Goal: Navigation & Orientation: Find specific page/section

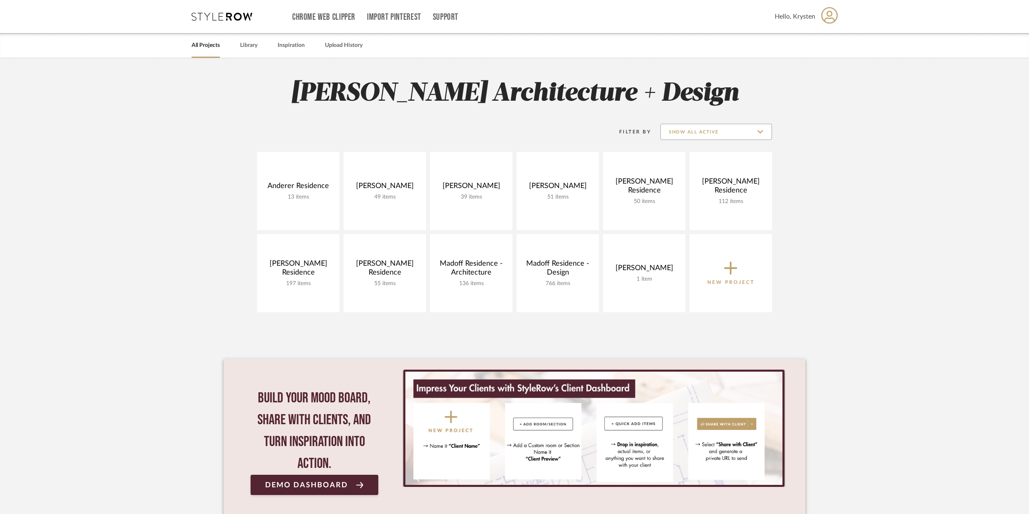
click at [697, 131] on input "Show All Active" at bounding box center [717, 132] width 112 height 16
click at [704, 188] on span "Archived" at bounding box center [718, 191] width 96 height 7
type input "Archived"
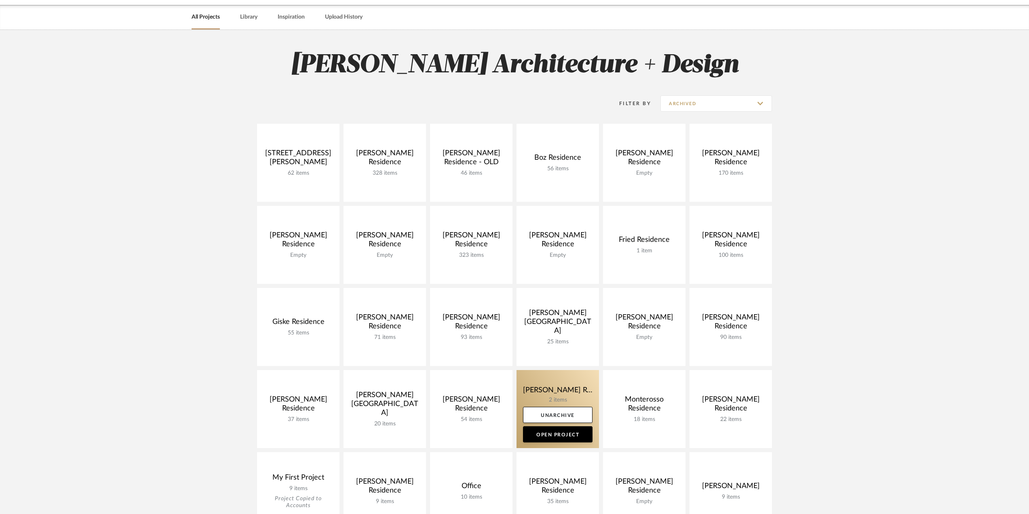
scroll to position [40, 0]
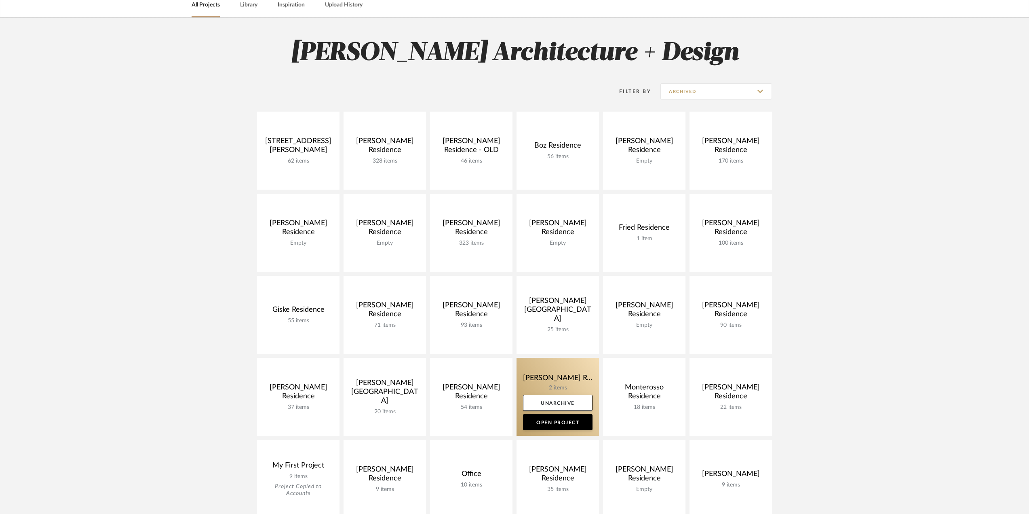
click at [547, 366] on link at bounding box center [558, 397] width 82 height 78
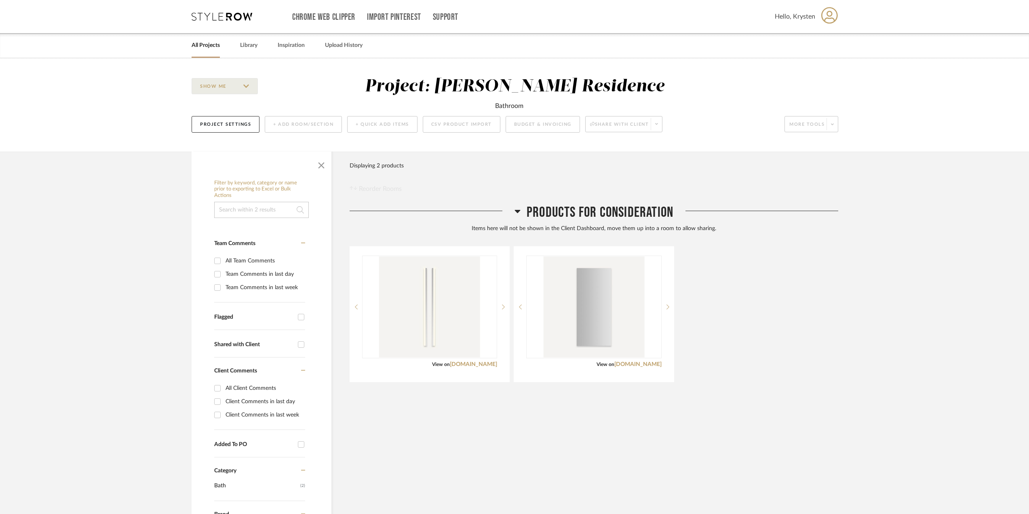
scroll to position [40, 0]
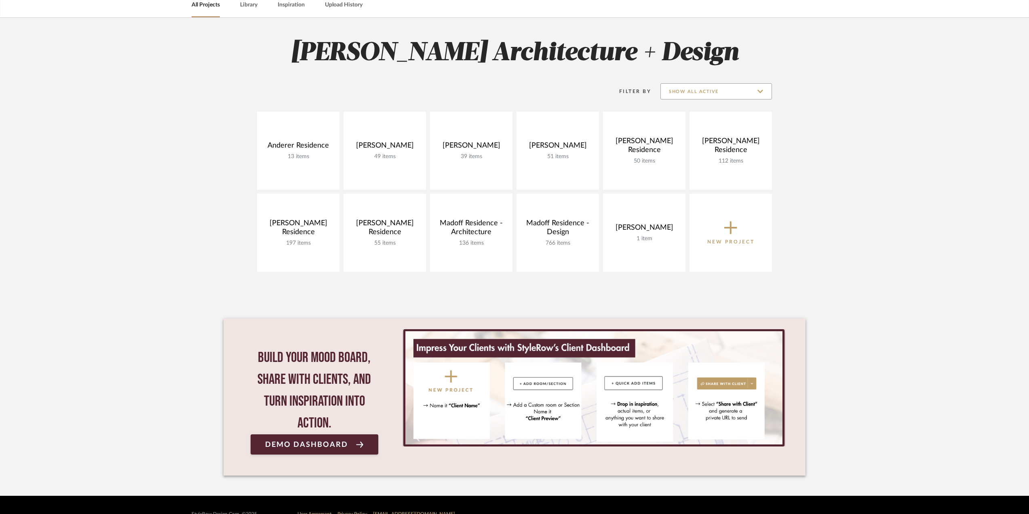
click at [750, 89] on input "Show All Active" at bounding box center [717, 91] width 112 height 16
click at [731, 150] on span "Archived" at bounding box center [718, 150] width 96 height 7
type input "Archived"
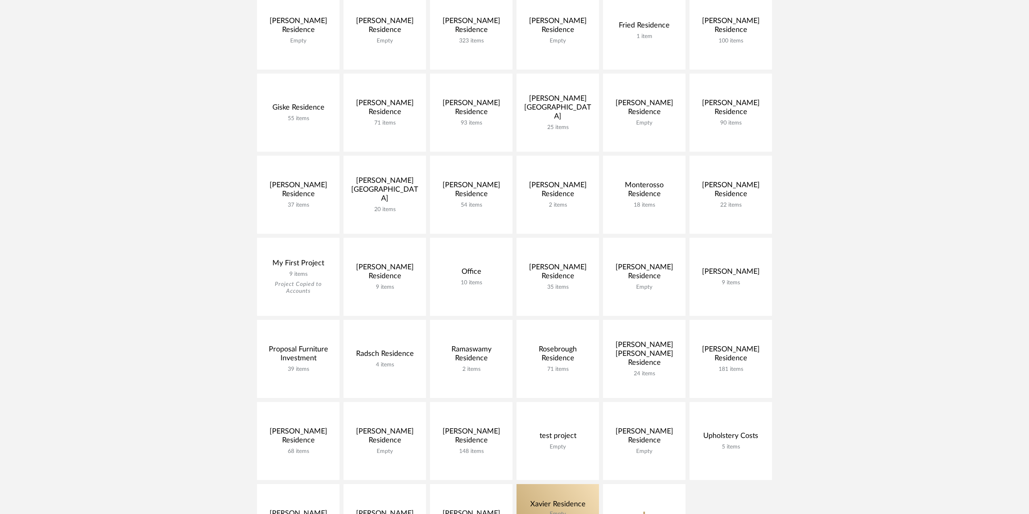
scroll to position [445, 0]
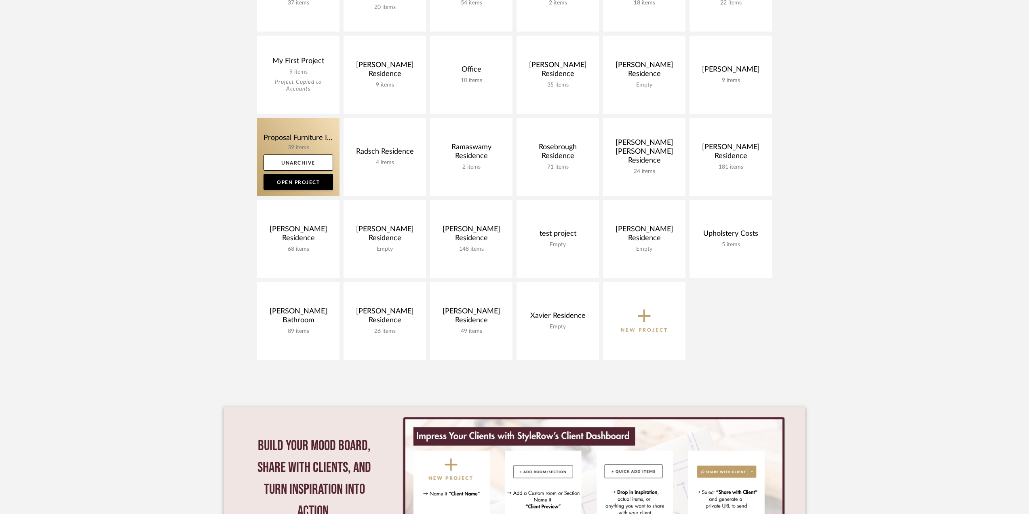
click at [282, 125] on link at bounding box center [298, 157] width 82 height 78
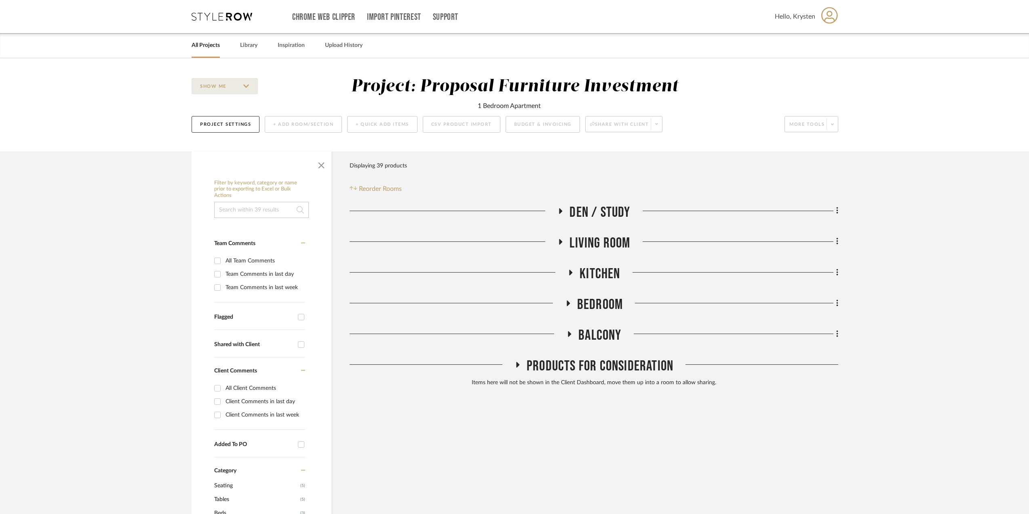
click at [606, 212] on span "Den / Study" at bounding box center [600, 212] width 61 height 17
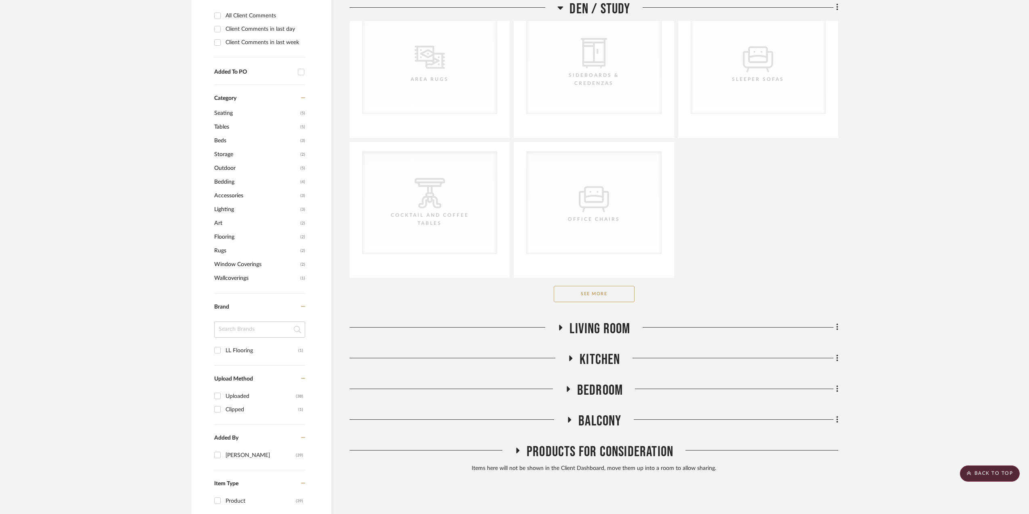
scroll to position [445, 0]
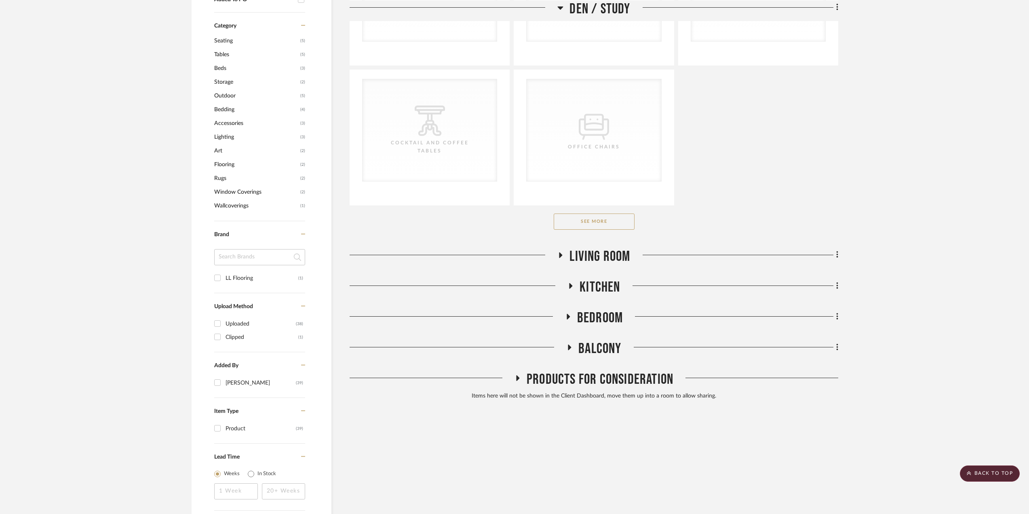
click at [608, 251] on span "Living Room" at bounding box center [600, 256] width 61 height 17
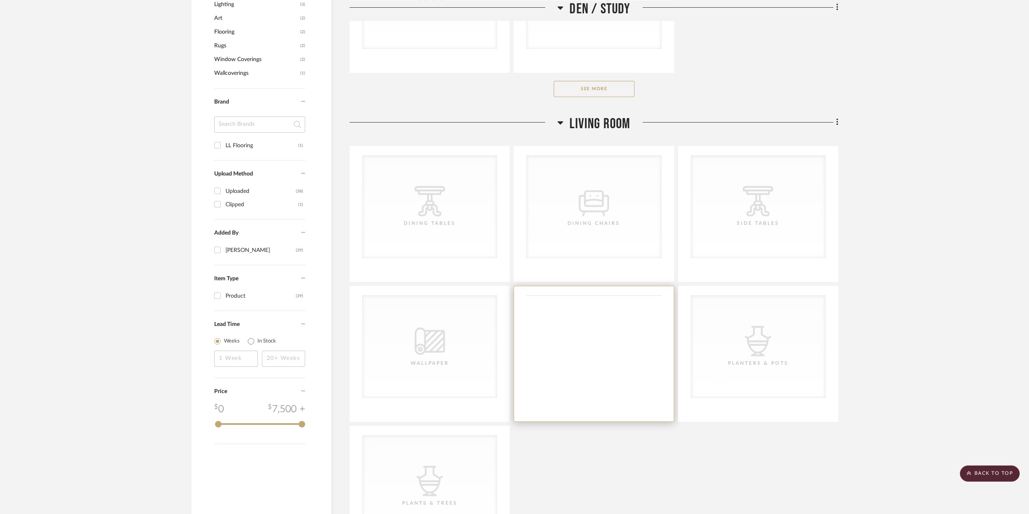
scroll to position [606, 0]
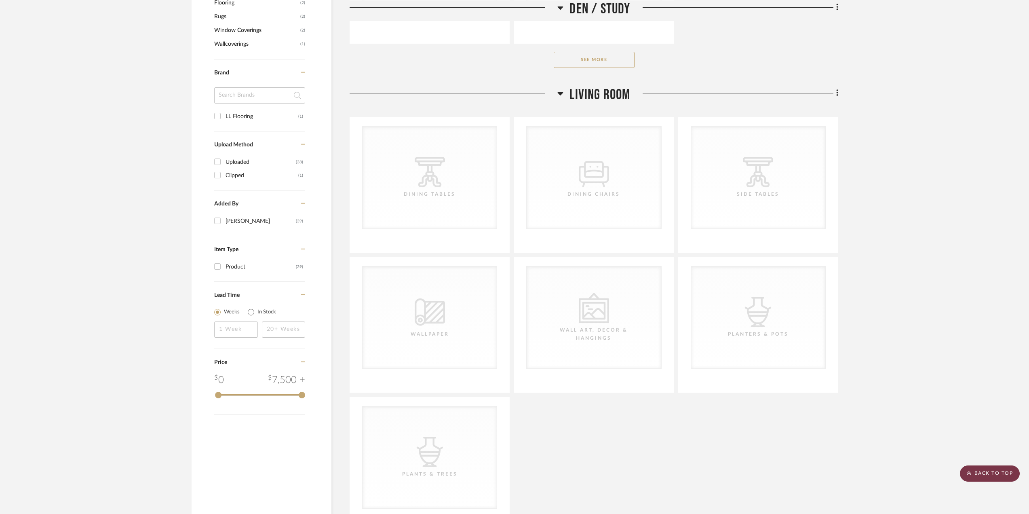
click at [986, 476] on scroll-to-top-button "BACK TO TOP" at bounding box center [990, 473] width 60 height 16
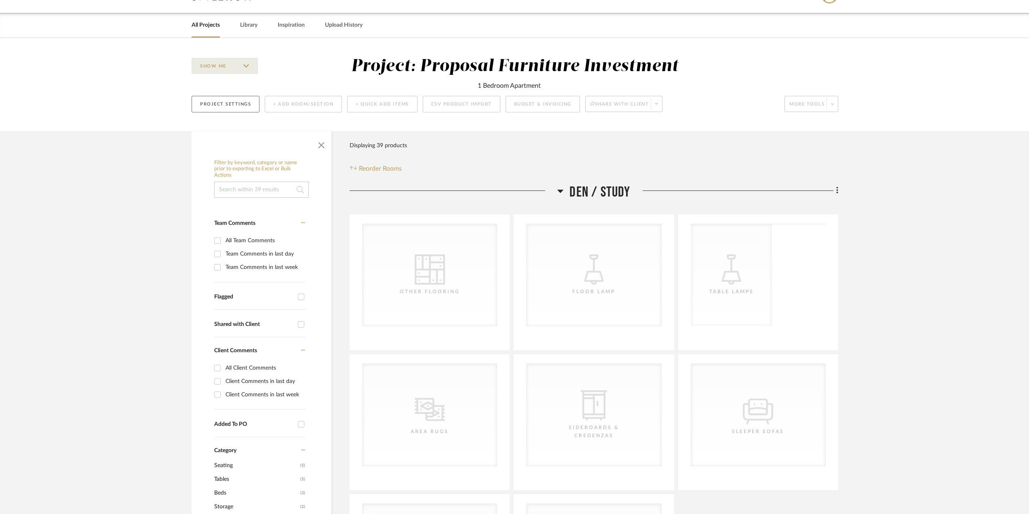
scroll to position [0, 0]
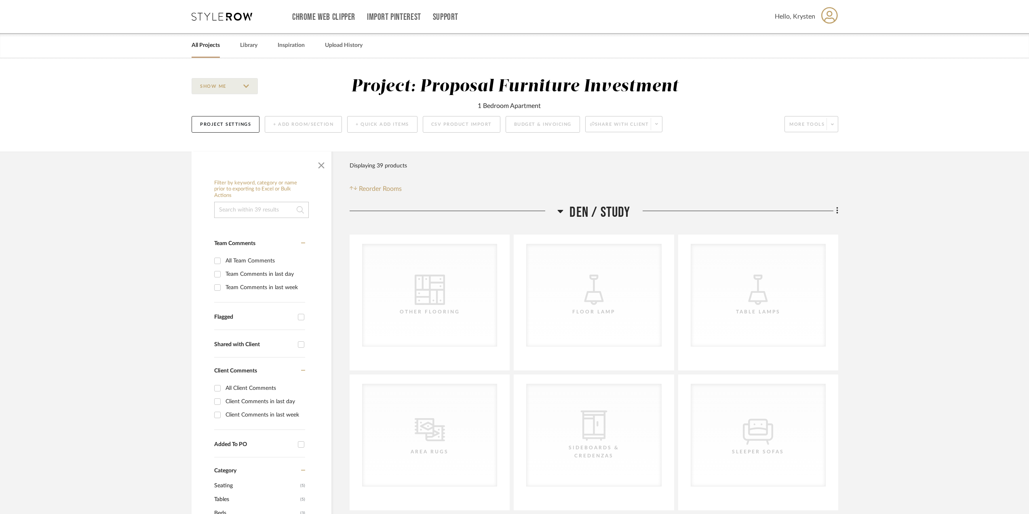
click at [209, 45] on link "All Projects" at bounding box center [206, 45] width 28 height 11
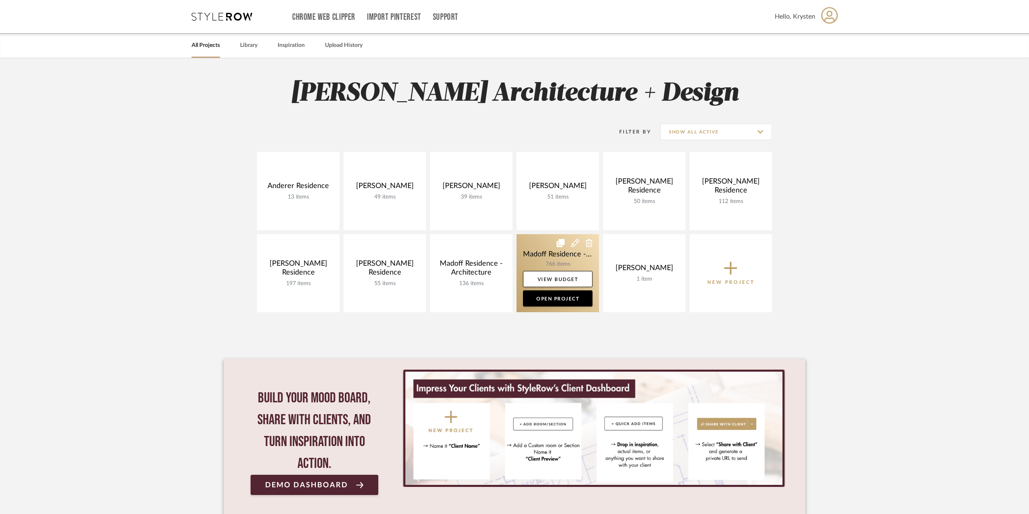
click at [542, 252] on link at bounding box center [558, 273] width 82 height 78
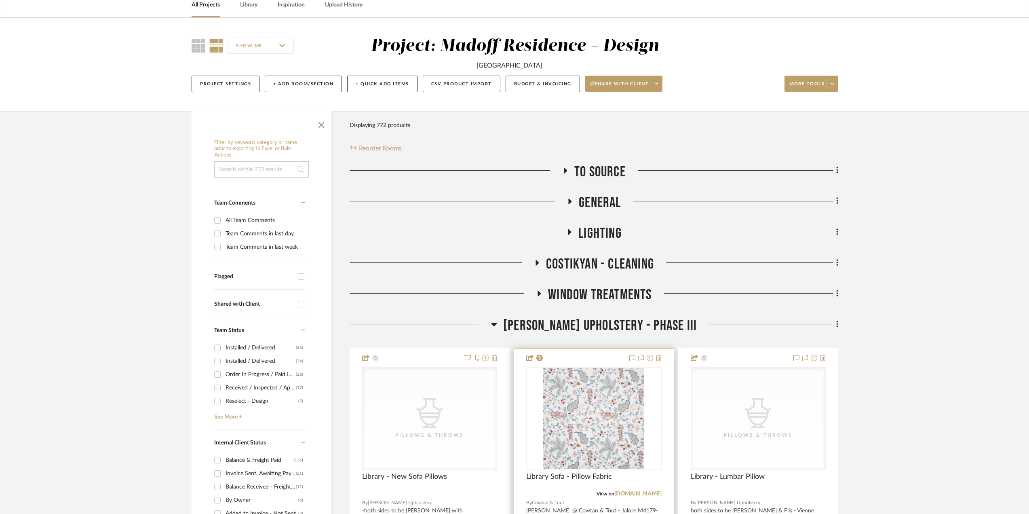
scroll to position [162, 0]
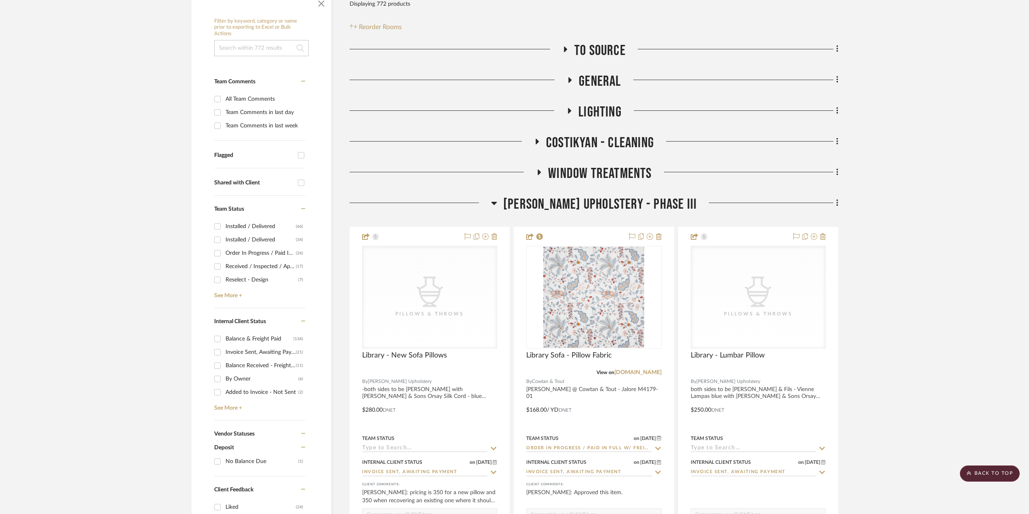
click at [626, 207] on span "[PERSON_NAME] Upholstery - Phase III" at bounding box center [600, 204] width 194 height 17
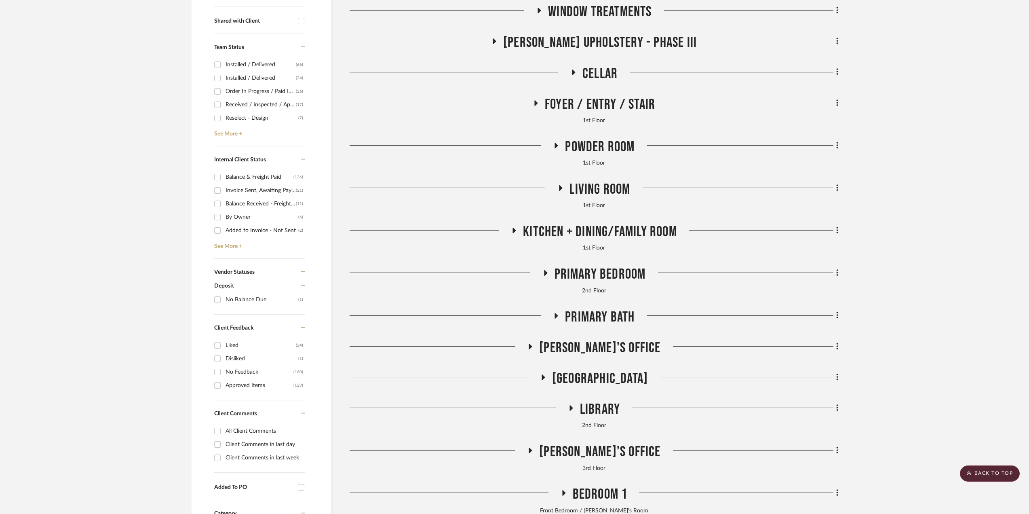
scroll to position [485, 0]
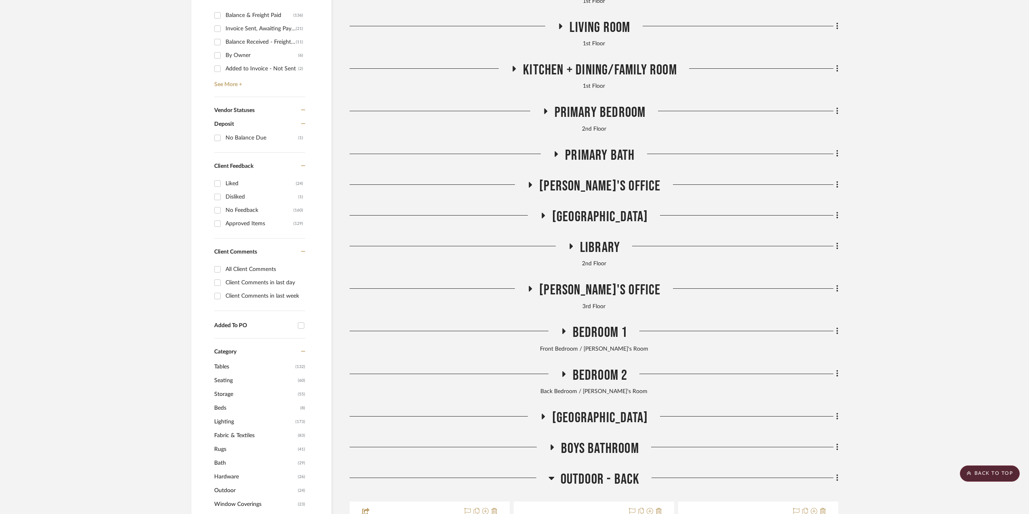
click at [609, 192] on span "[PERSON_NAME]'s Office" at bounding box center [599, 185] width 121 height 17
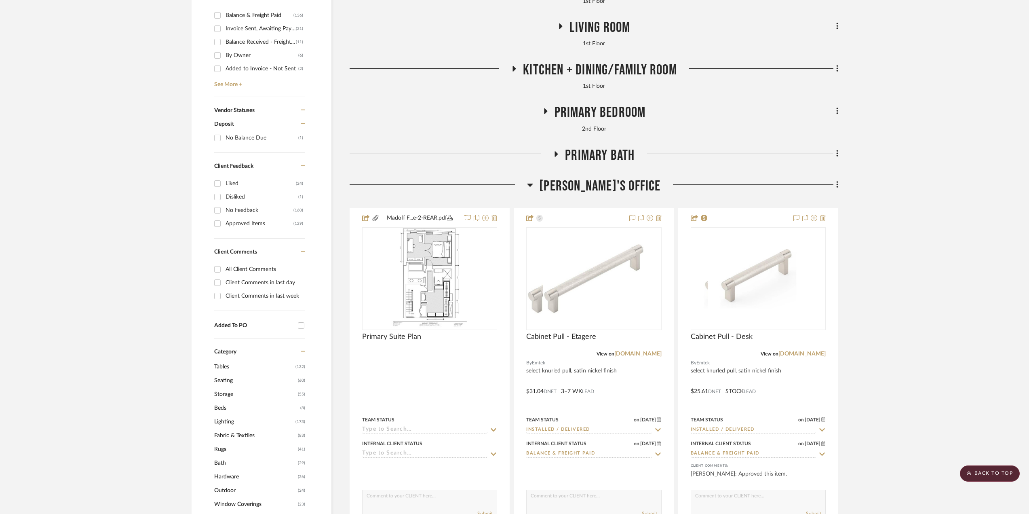
click at [569, 190] on span "[PERSON_NAME]'s Office" at bounding box center [599, 185] width 121 height 17
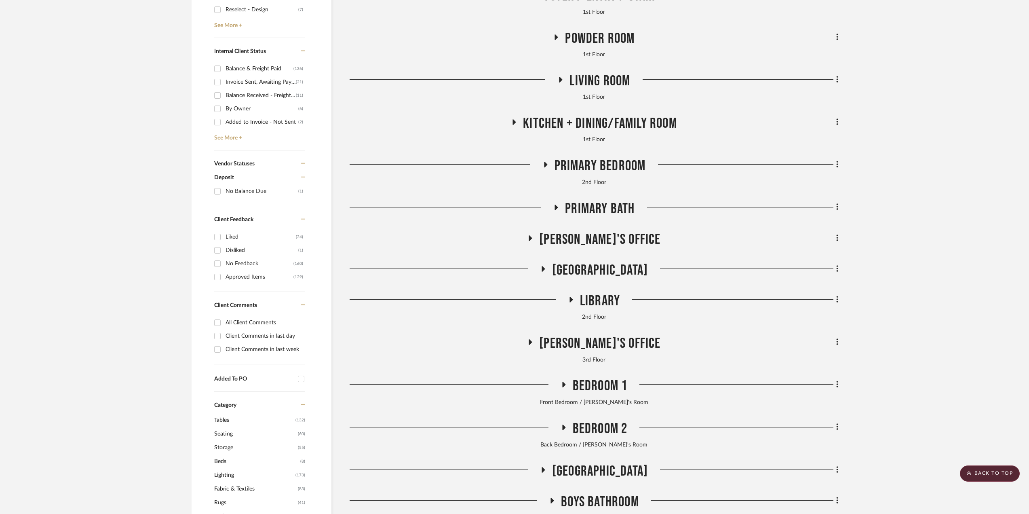
scroll to position [364, 0]
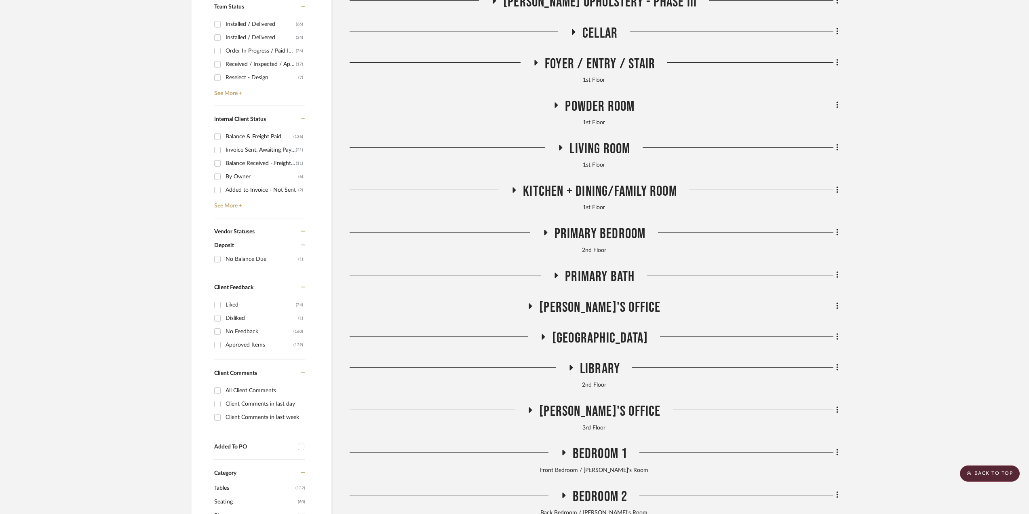
click at [625, 146] on span "Living Room" at bounding box center [600, 148] width 61 height 17
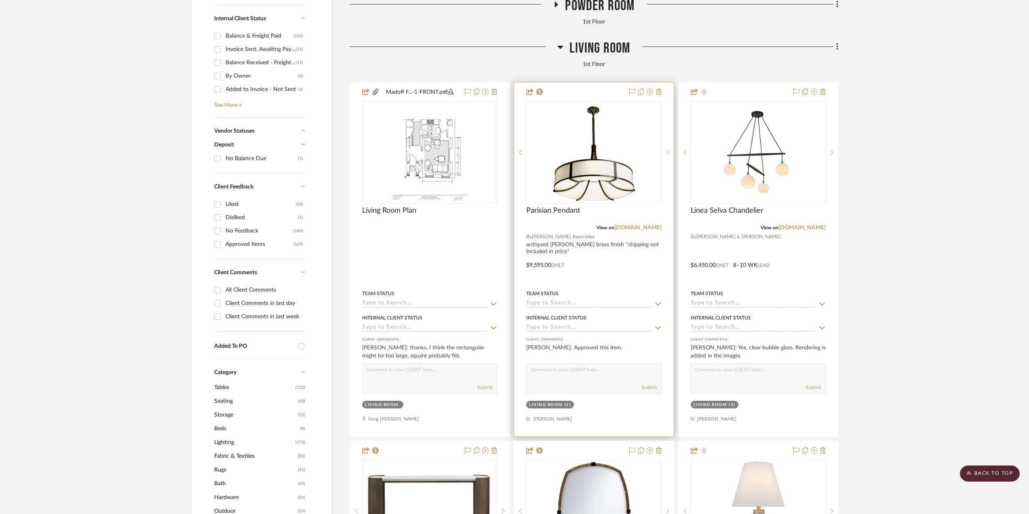
scroll to position [485, 0]
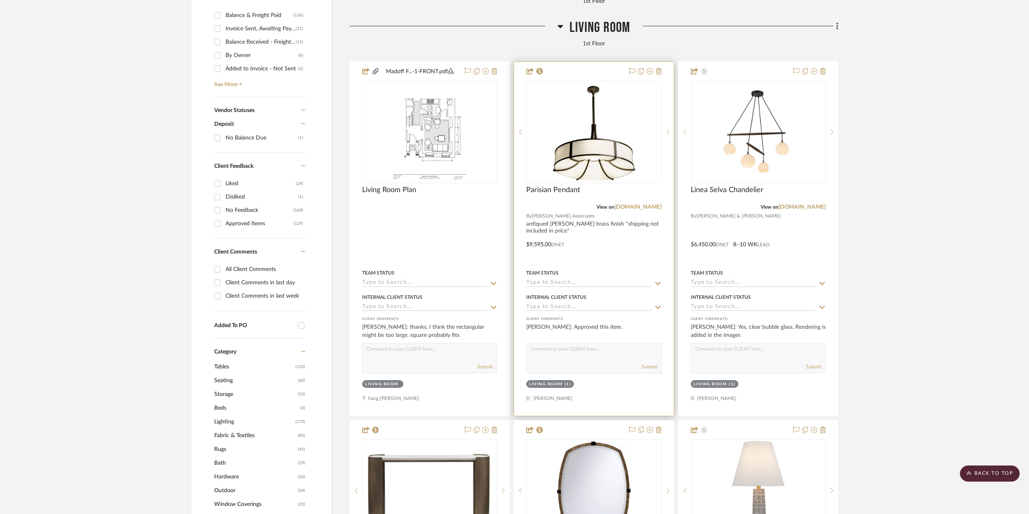
click at [628, 259] on div at bounding box center [593, 239] width 159 height 354
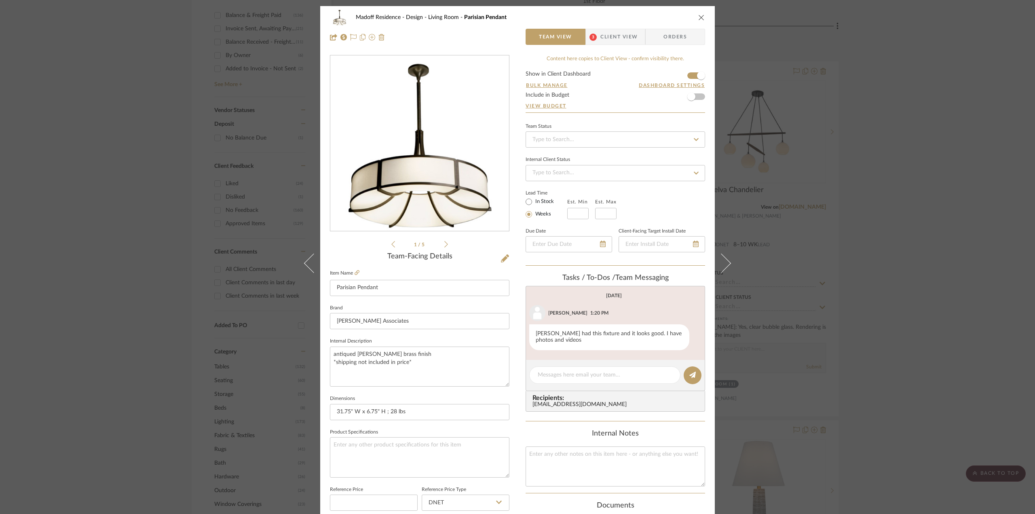
click at [440, 245] on li "1 / 5" at bounding box center [419, 244] width 49 height 10
click at [444, 244] on icon at bounding box center [446, 244] width 4 height 7
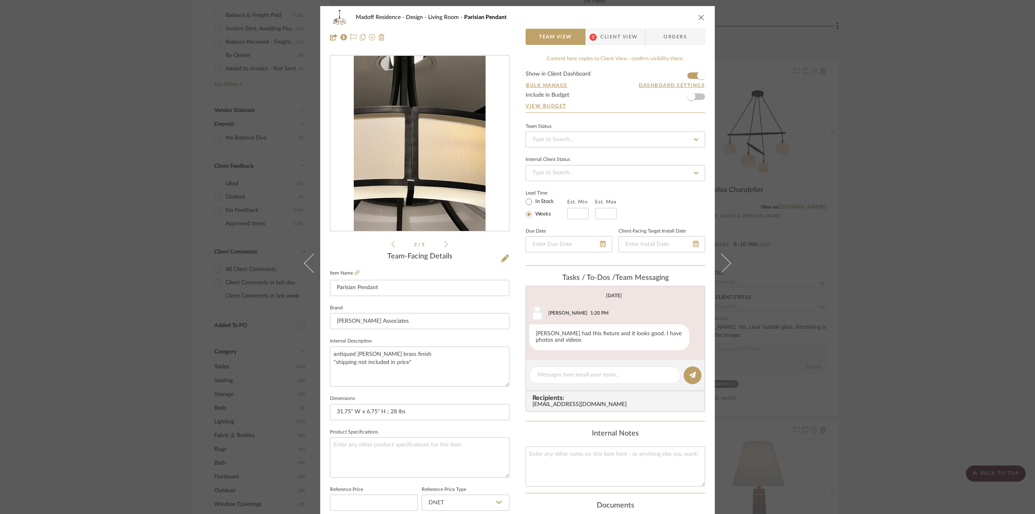
click at [444, 244] on icon at bounding box center [446, 244] width 4 height 7
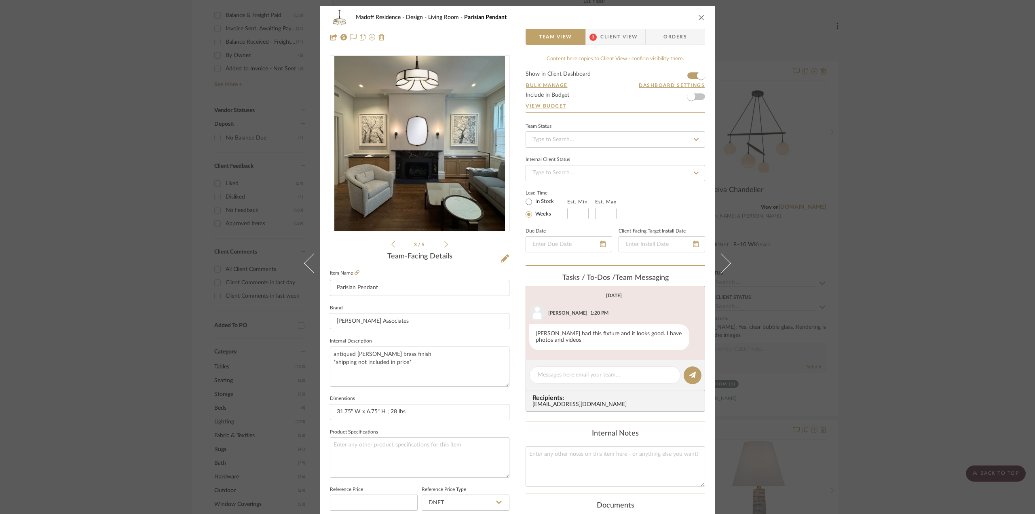
click at [391, 245] on icon at bounding box center [393, 244] width 4 height 6
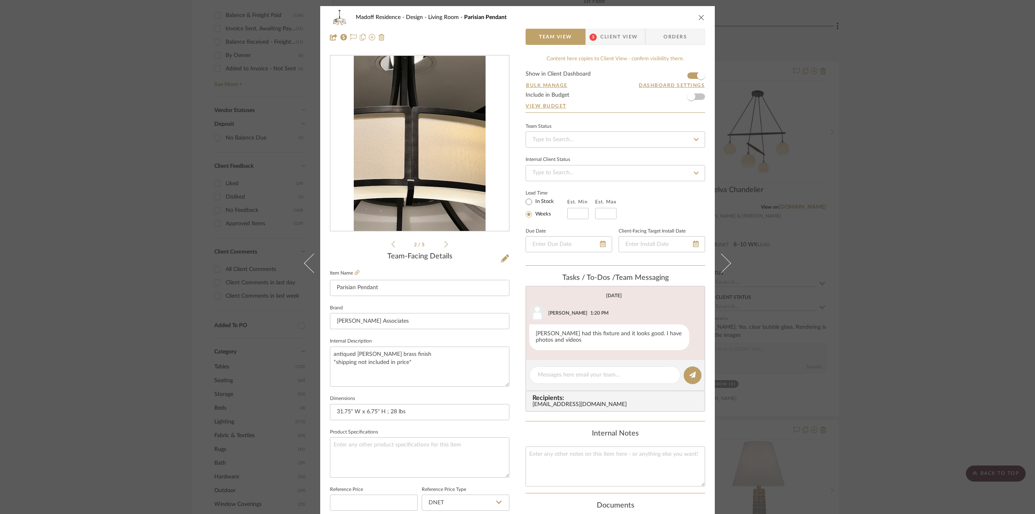
click at [444, 243] on icon at bounding box center [446, 244] width 4 height 7
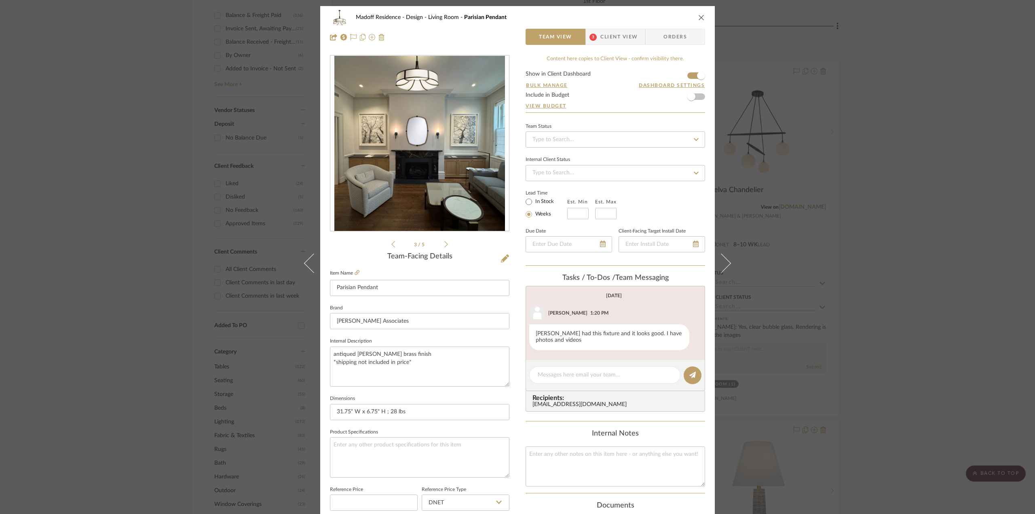
click at [444, 243] on icon at bounding box center [446, 244] width 4 height 7
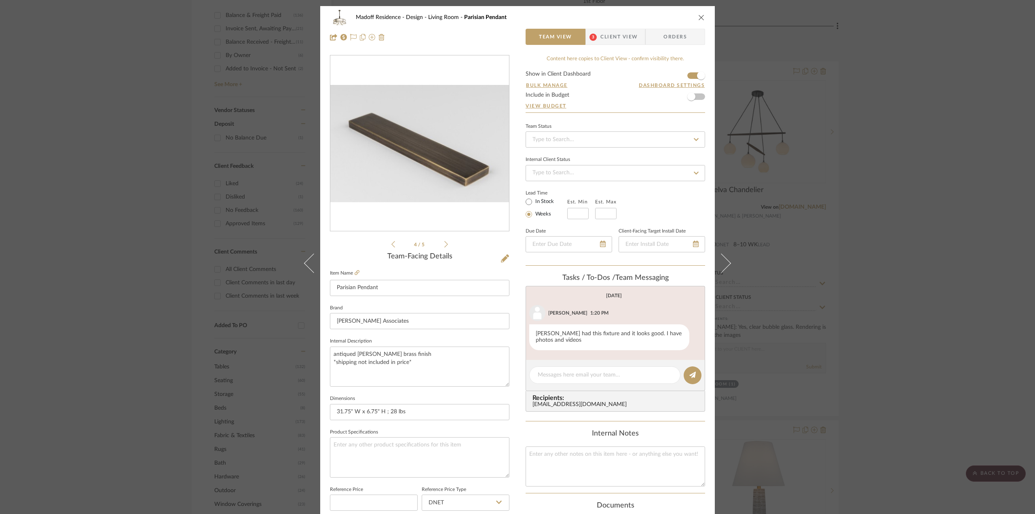
click at [391, 246] on icon at bounding box center [393, 244] width 4 height 7
